Goal: Information Seeking & Learning: Check status

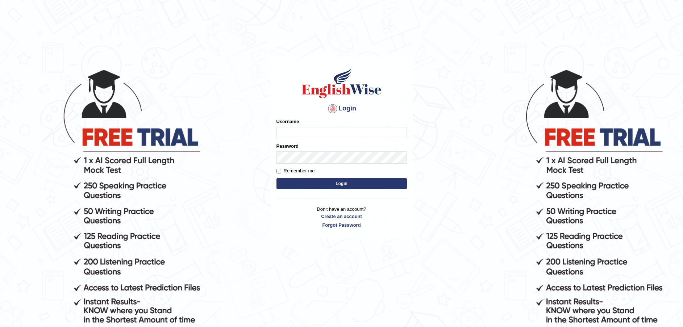
type input "Fatimah"
click at [327, 185] on button "Login" at bounding box center [341, 183] width 130 height 11
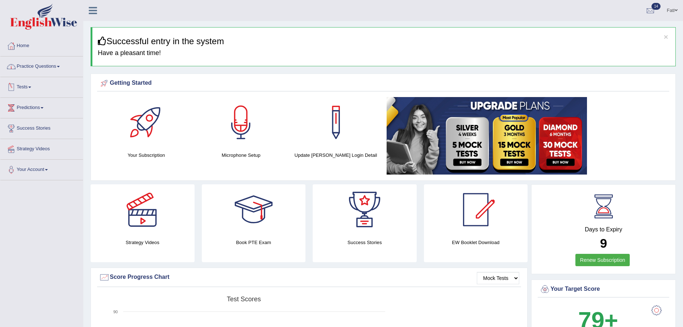
click at [30, 89] on link "Tests" at bounding box center [41, 86] width 83 height 18
click at [29, 129] on link "History" at bounding box center [47, 129] width 68 height 13
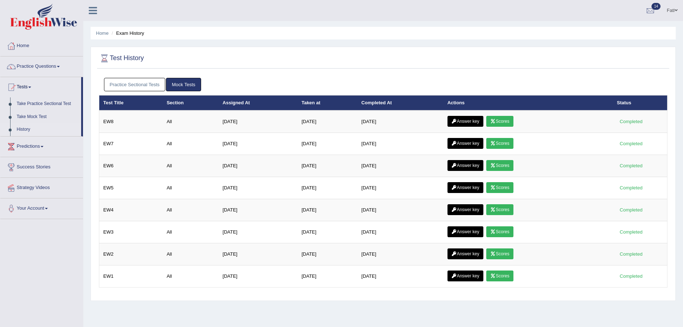
click at [141, 84] on link "Practice Sectional Tests" at bounding box center [135, 84] width 62 height 13
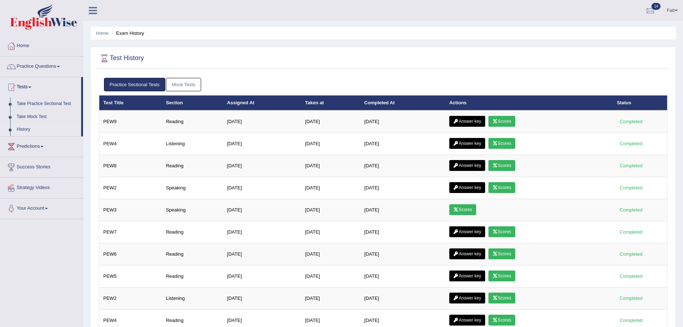
click at [510, 122] on link "Scores" at bounding box center [501, 121] width 27 height 11
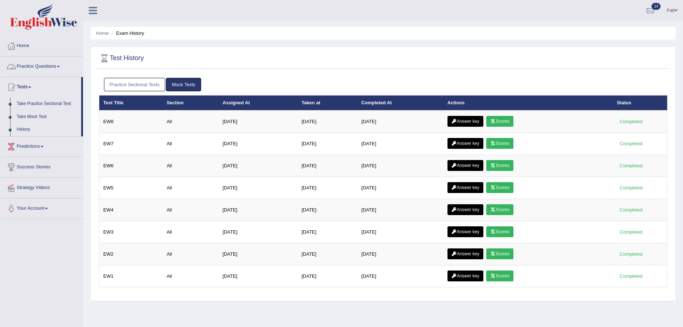
click at [121, 81] on link "Practice Sectional Tests" at bounding box center [135, 84] width 62 height 13
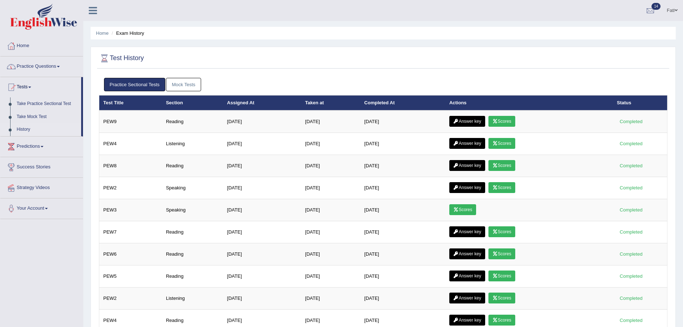
click at [464, 124] on link "Answer key" at bounding box center [467, 121] width 36 height 11
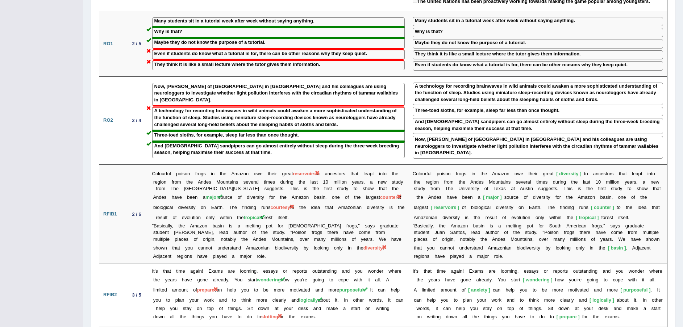
scroll to position [656, 0]
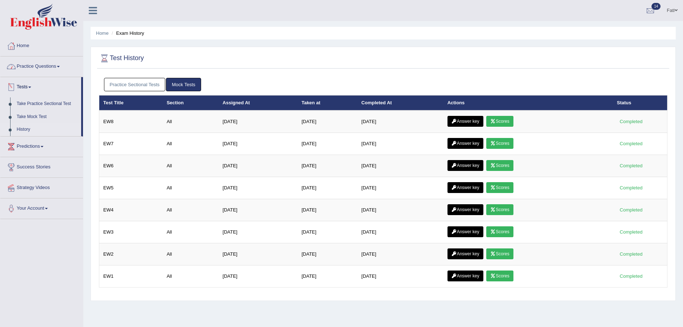
click at [32, 72] on link "Practice Questions" at bounding box center [41, 65] width 83 height 18
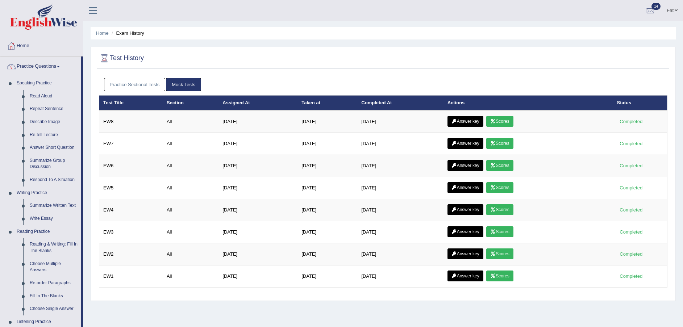
click at [35, 66] on link "Practice Questions" at bounding box center [40, 65] width 81 height 18
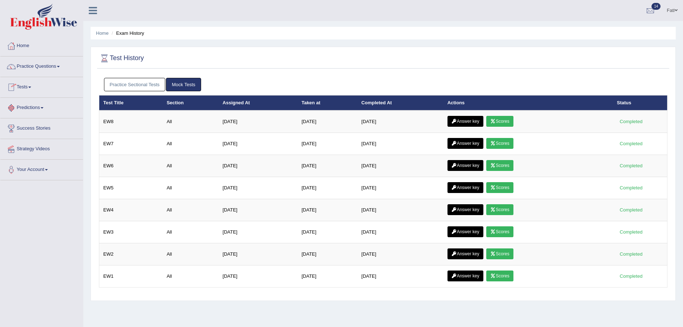
click at [29, 92] on link "Tests" at bounding box center [41, 86] width 83 height 18
click at [39, 115] on link "Take Mock Test" at bounding box center [47, 116] width 68 height 13
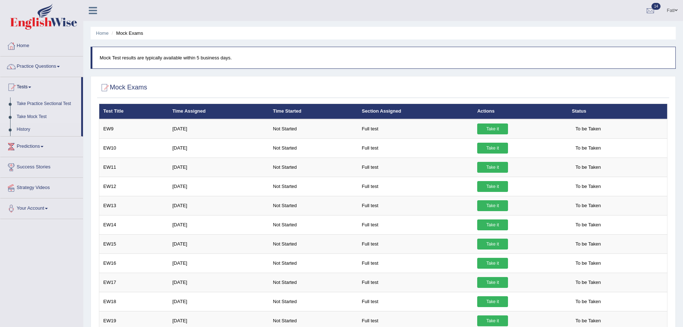
click at [493, 127] on link "Take it" at bounding box center [492, 129] width 31 height 11
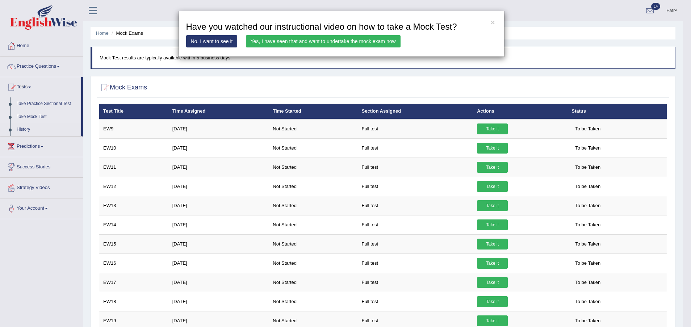
click at [284, 41] on link "Yes, I have seen that and want to undertake the mock exam now" at bounding box center [323, 41] width 155 height 12
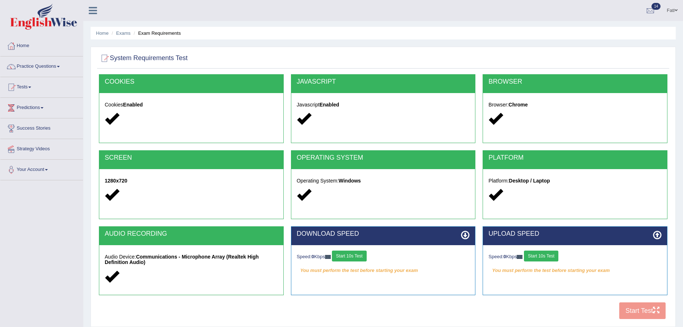
click at [355, 258] on button "Start 10s Test" at bounding box center [349, 256] width 34 height 11
click at [544, 256] on button "Start 10s Test" at bounding box center [541, 256] width 34 height 11
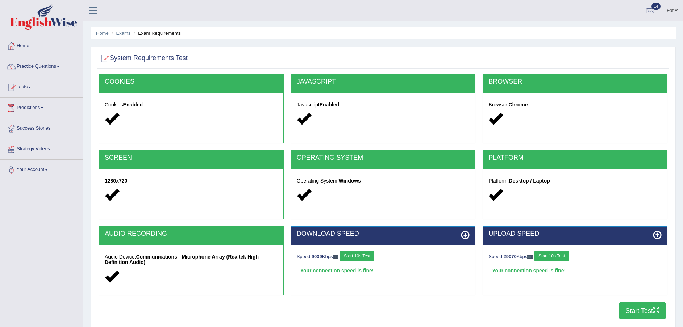
click at [632, 314] on button "Start Test" at bounding box center [642, 310] width 46 height 17
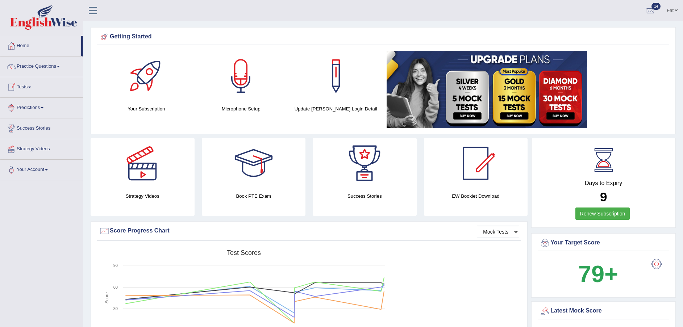
click at [34, 87] on link "Tests" at bounding box center [41, 86] width 83 height 18
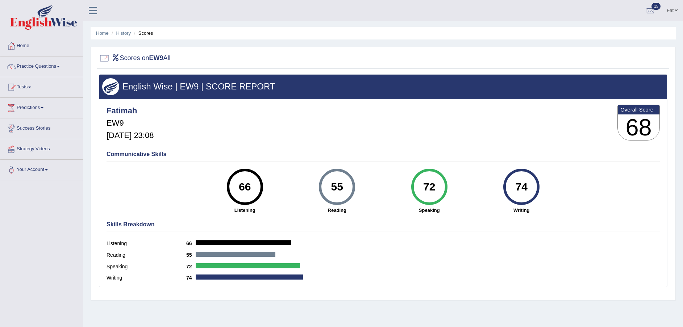
click at [126, 34] on link "History" at bounding box center [123, 32] width 14 height 5
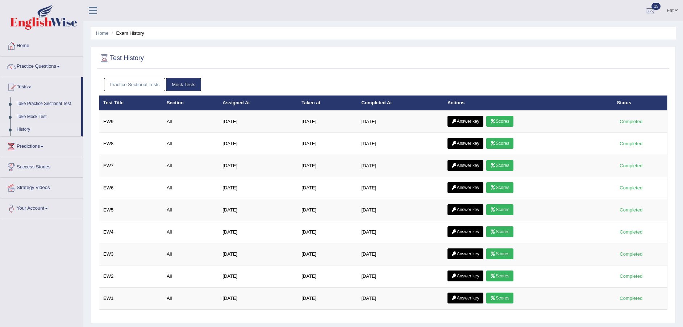
click at [505, 144] on link "Scores" at bounding box center [499, 143] width 27 height 11
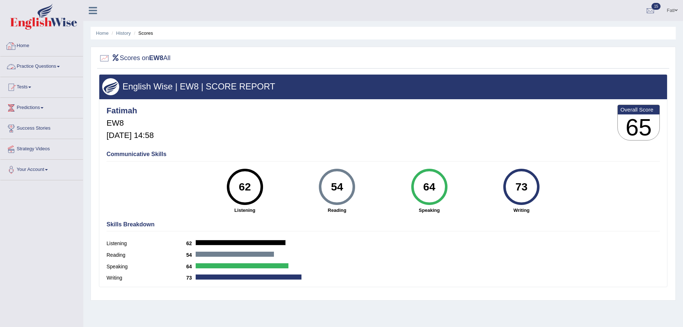
click at [130, 34] on link "History" at bounding box center [123, 32] width 14 height 5
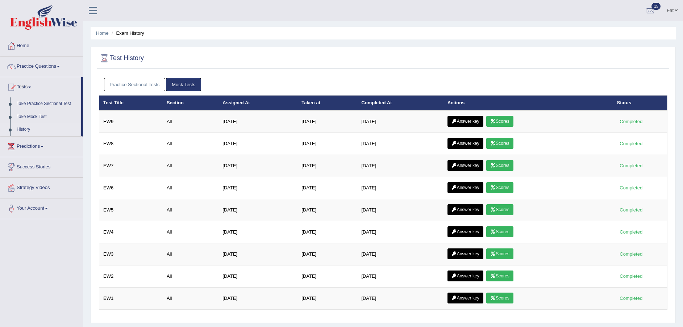
click at [495, 119] on icon at bounding box center [492, 121] width 5 height 4
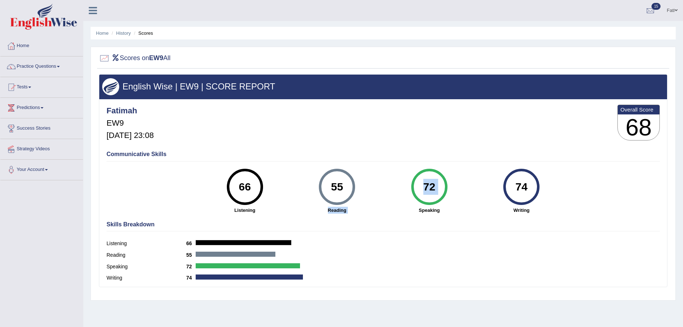
drag, startPoint x: 318, startPoint y: 210, endPoint x: 387, endPoint y: 211, distance: 68.8
click at [387, 169] on div "66 Listening 55 Reading 72 Speaking 74 Writing" at bounding box center [382, 169] width 553 height 0
drag, startPoint x: 387, startPoint y: 211, endPoint x: 387, endPoint y: 217, distance: 6.5
click at [387, 218] on div "Skills Breakdown Listening 66 Reading 55 Speaking 72 Writing 74" at bounding box center [383, 252] width 557 height 69
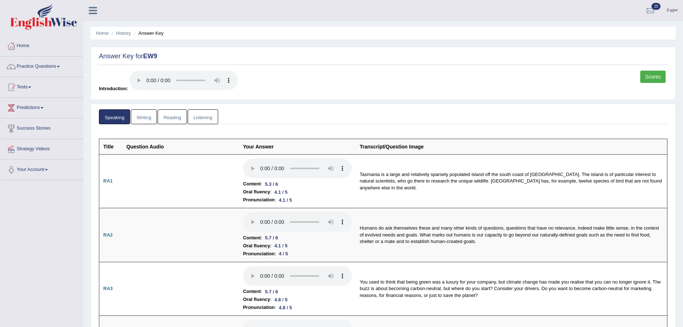
click at [140, 115] on link "Writing" at bounding box center [144, 116] width 26 height 15
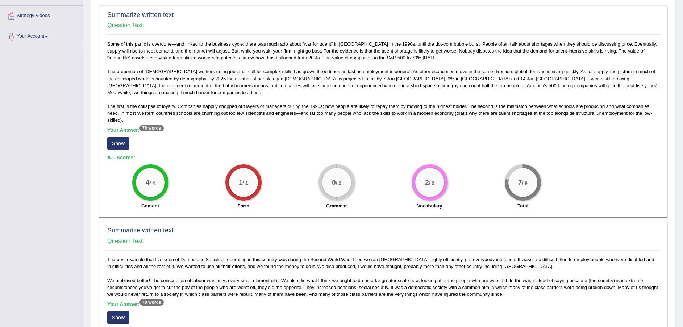
scroll to position [54, 0]
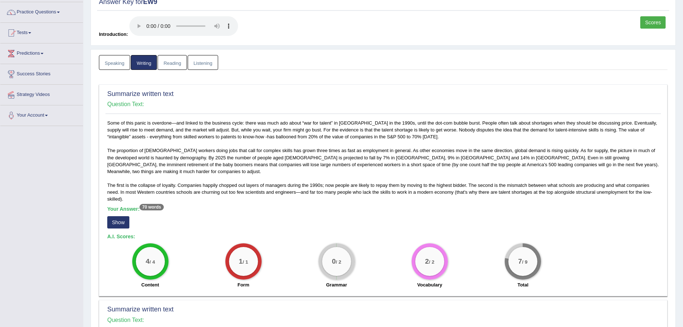
click at [117, 216] on button "Show" at bounding box center [118, 222] width 22 height 12
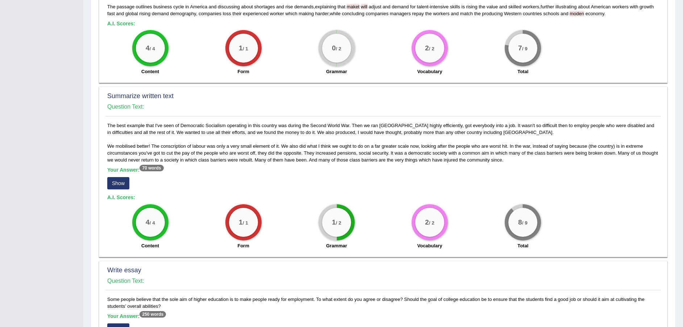
scroll to position [272, 0]
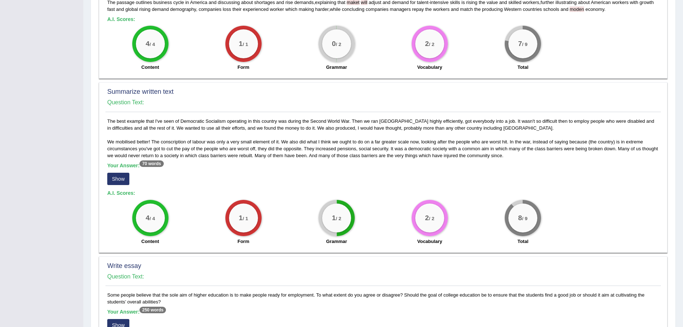
click at [123, 174] on button "Show" at bounding box center [118, 179] width 22 height 12
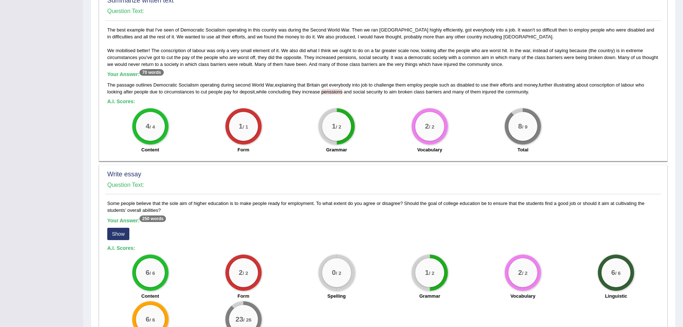
scroll to position [416, 0]
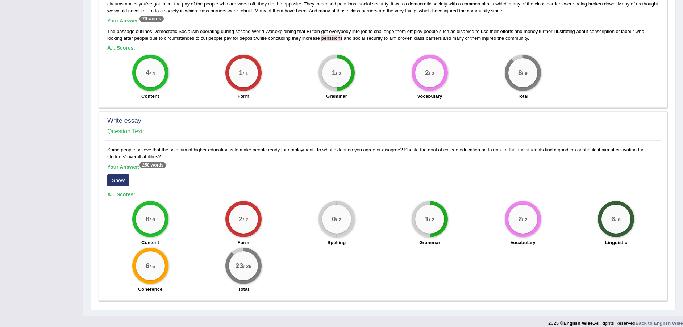
click at [124, 174] on button "Show" at bounding box center [118, 180] width 22 height 12
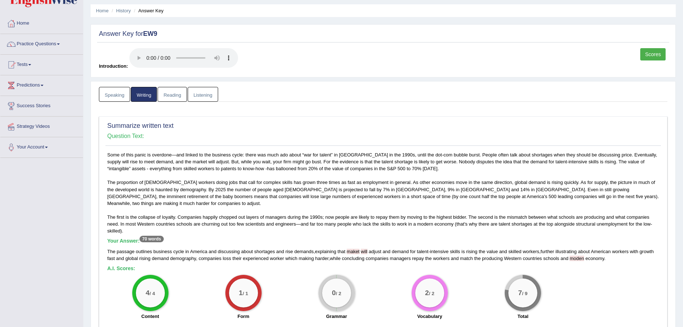
scroll to position [0, 0]
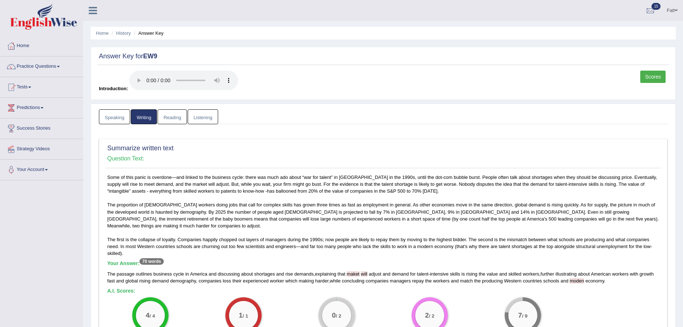
click at [175, 120] on link "Reading" at bounding box center [172, 116] width 29 height 15
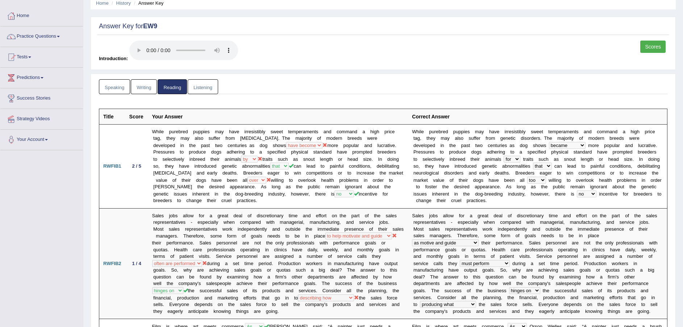
scroll to position [54, 0]
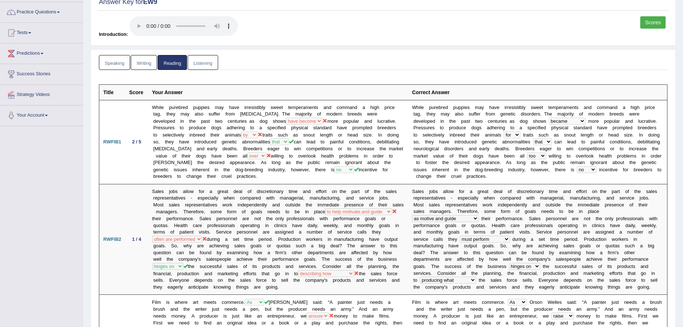
click at [205, 62] on link "Listening" at bounding box center [203, 62] width 30 height 15
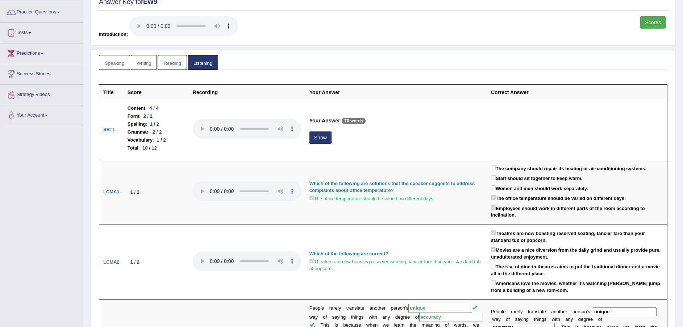
click at [322, 140] on button "Show" at bounding box center [320, 137] width 22 height 12
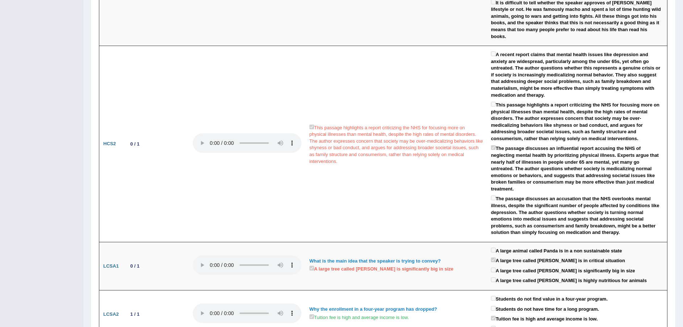
scroll to position [739, 0]
